Goal: Task Accomplishment & Management: Complete application form

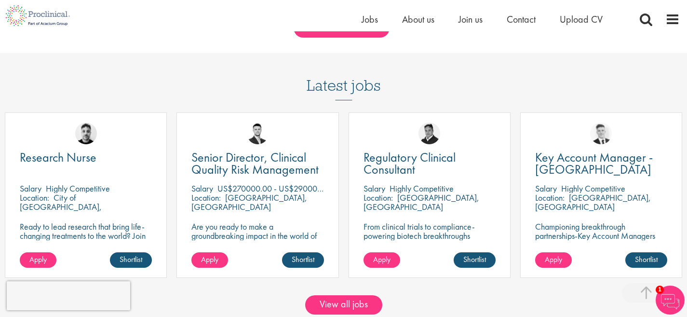
scroll to position [829, 0]
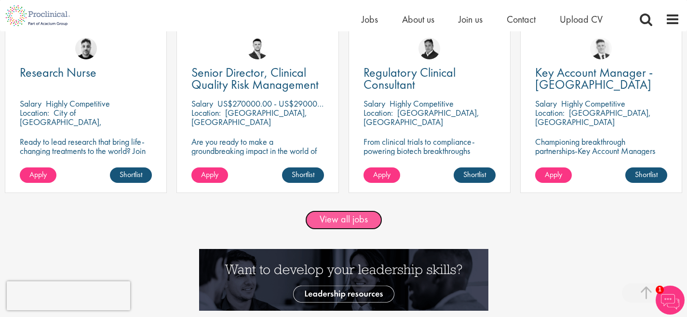
click at [325, 217] on link "View all jobs" at bounding box center [343, 219] width 77 height 19
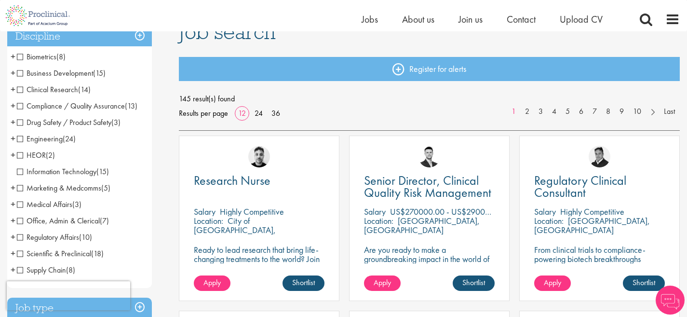
scroll to position [82, 0]
click at [278, 117] on link "36" at bounding box center [275, 113] width 15 height 10
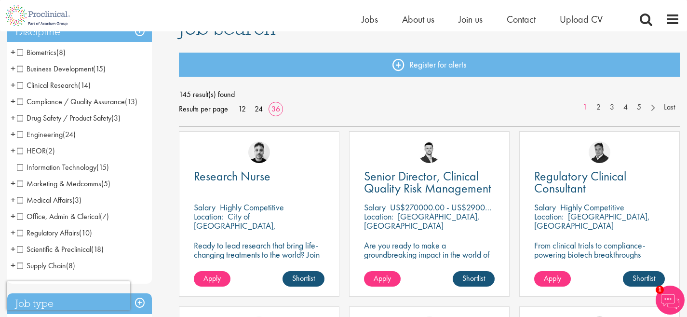
scroll to position [171, 0]
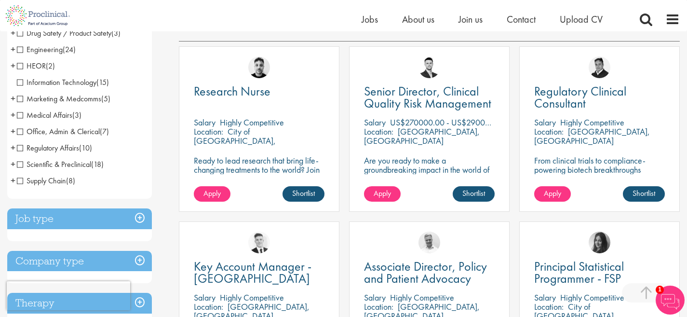
click at [12, 134] on span "+" at bounding box center [13, 131] width 5 height 14
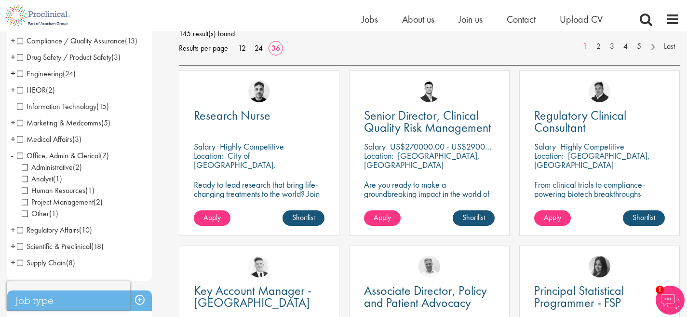
scroll to position [128, 0]
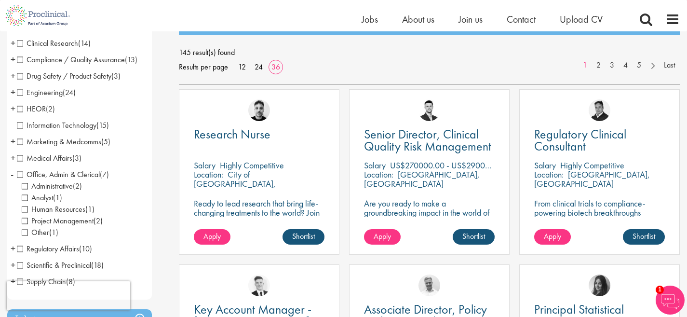
click at [11, 60] on span "+" at bounding box center [13, 59] width 5 height 14
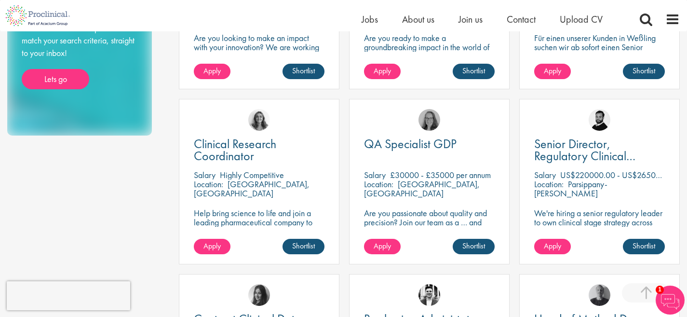
scroll to position [819, 0]
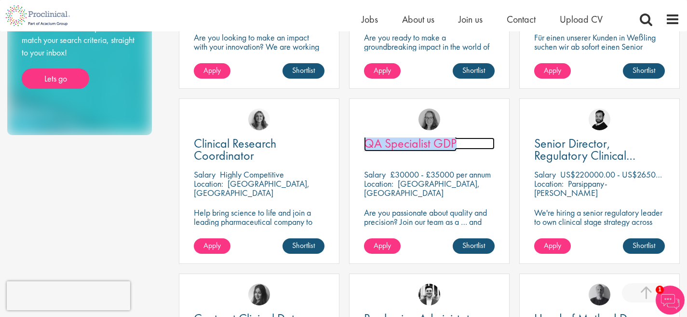
click at [403, 145] on span "QA Specialist GDP" at bounding box center [410, 143] width 93 height 16
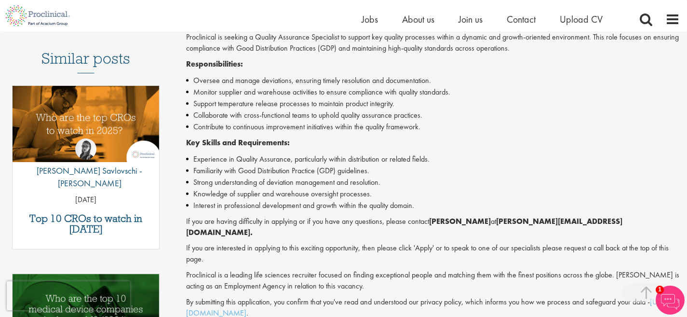
scroll to position [349, 0]
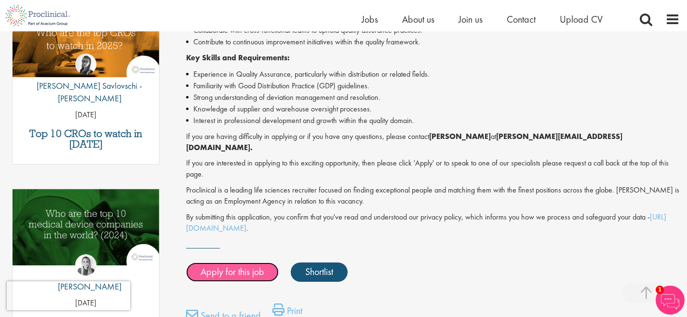
click at [241, 262] on link "Apply for this job" at bounding box center [232, 271] width 93 height 19
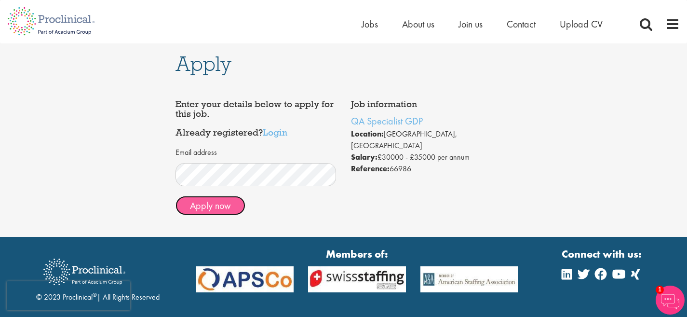
click at [198, 208] on button "Apply now" at bounding box center [210, 205] width 70 height 19
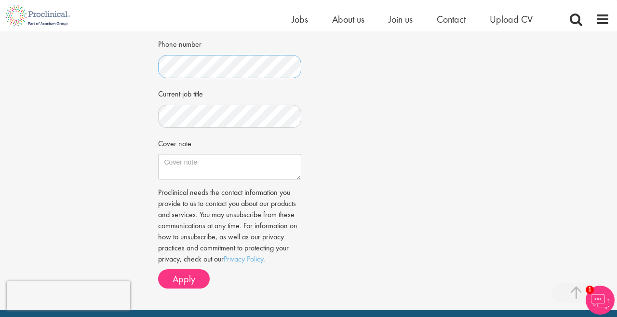
scroll to position [276, 0]
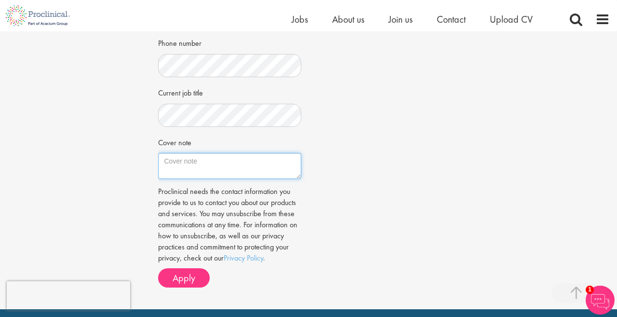
click at [210, 172] on textarea "Cover note" at bounding box center [230, 166] width 144 height 26
paste textarea "Dear Hiring Manager, I am writing to express my interest in the Quality Assuran…"
type textarea "Dear Hiring Manager, I am writing to express my interest in the Quality Assuran…"
click at [445, 222] on div "Job information QA Specialist GDP Location: Bedfordshire, England Salary: £3000…" at bounding box center [309, 50] width 316 height 488
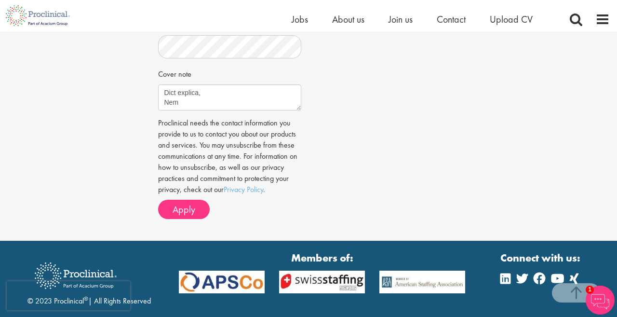
scroll to position [406, 0]
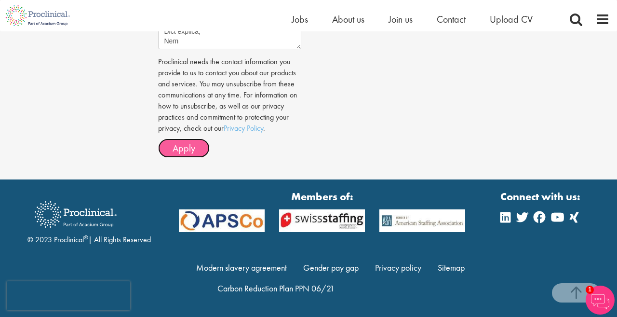
click at [175, 149] on span "Apply" at bounding box center [184, 148] width 23 height 13
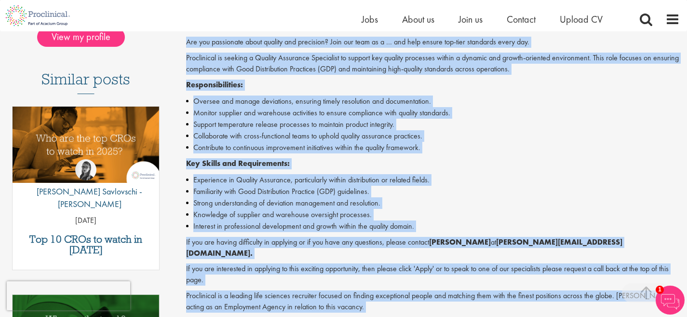
scroll to position [292, 0]
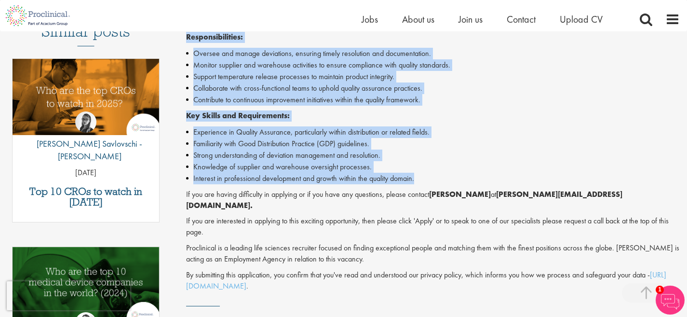
drag, startPoint x: 187, startPoint y: 79, endPoint x: 434, endPoint y: 184, distance: 269.1
click at [434, 184] on div "Are you passionate about quality and precision? Join our team as a … and help e…" at bounding box center [433, 140] width 494 height 302
copy div "Are you passionate about quality and precision? Join our team as a … and help e…"
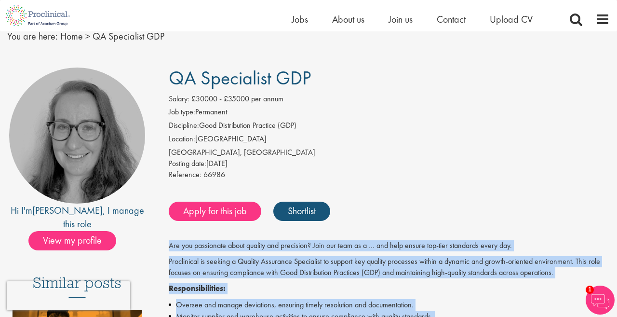
scroll to position [0, 0]
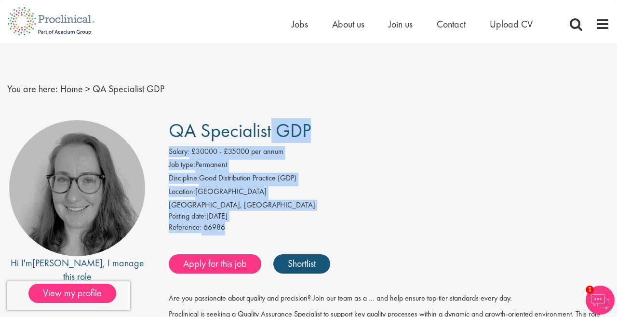
drag, startPoint x: 171, startPoint y: 130, endPoint x: 245, endPoint y: 222, distance: 118.6
copy div "QA Specialist GDP Salary: £30000 - £35000 per annum Job type: Permanent Discipl…"
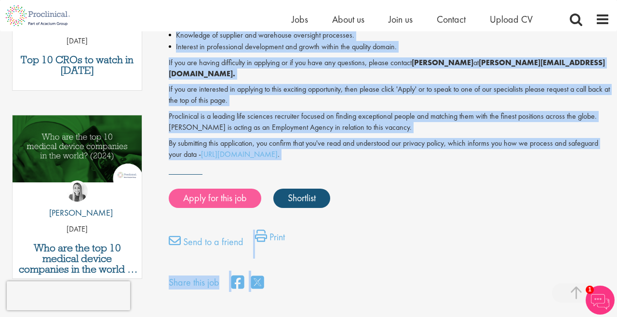
scroll to position [467, 0]
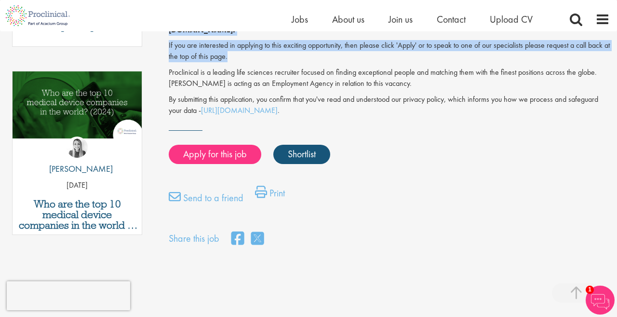
drag, startPoint x: 169, startPoint y: 78, endPoint x: 252, endPoint y: 49, distance: 87.8
copy div "Are you passionate about quality and precision? Join our team as a … and help e…"
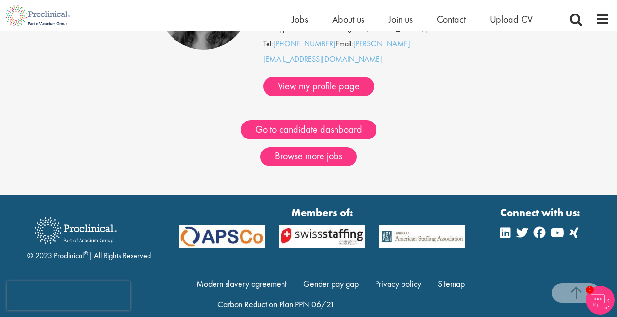
scroll to position [164, 0]
click at [73, 242] on div "© 2023 Proclinical ® | All Rights Reserved" at bounding box center [88, 236] width 123 height 52
copy div "Proclinical"
